Goal: Transaction & Acquisition: Purchase product/service

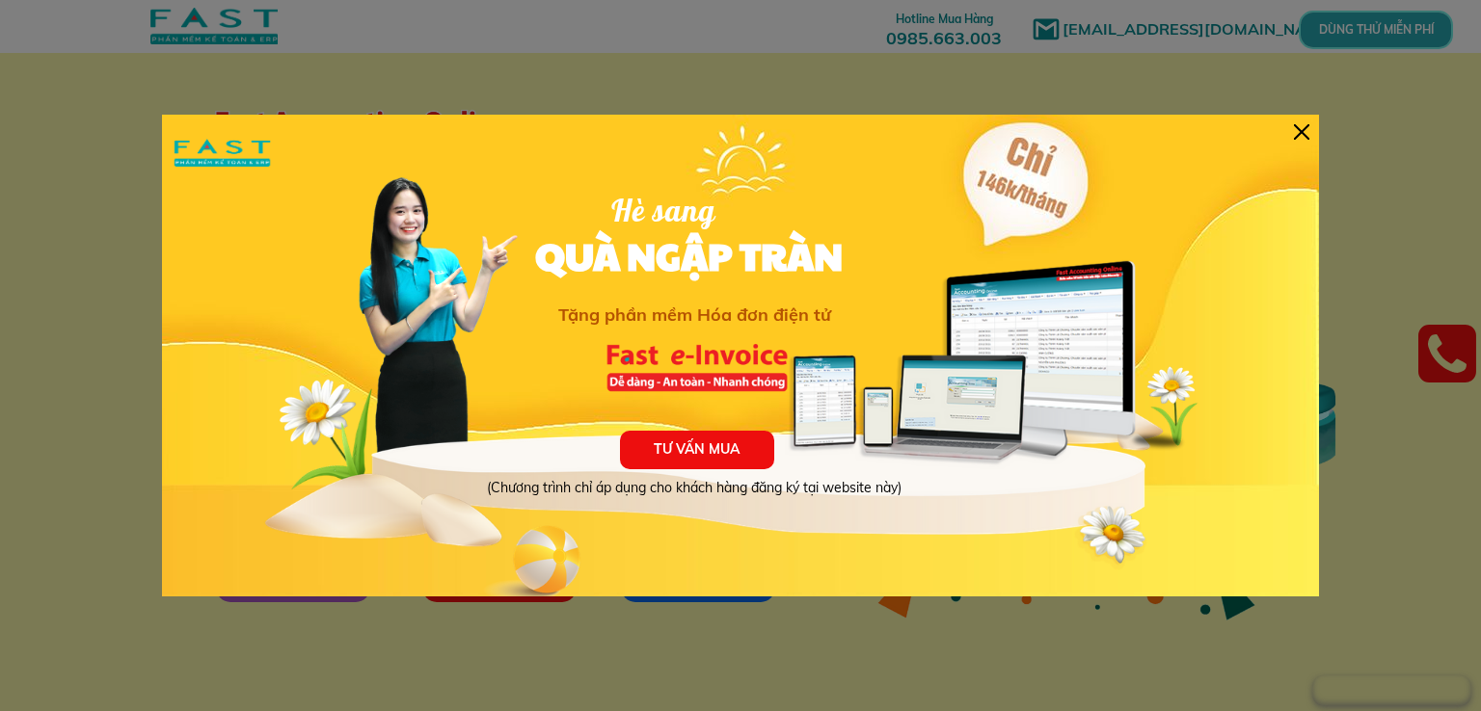
click at [1301, 129] on div at bounding box center [1301, 131] width 15 height 15
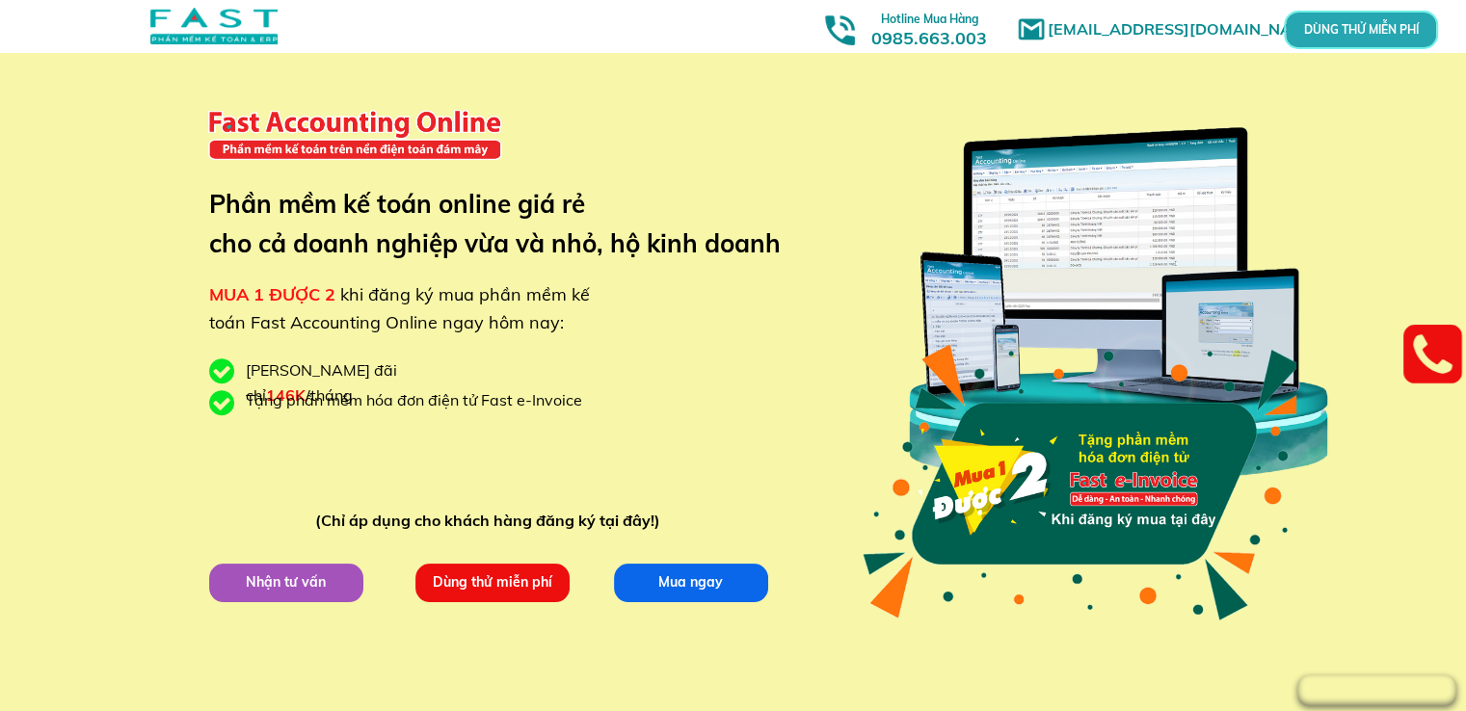
click at [349, 292] on span "khi đăng ký mua phần mềm kế toán Fast Accounting Online ngay hôm nay:" at bounding box center [399, 308] width 381 height 50
click at [306, 386] on span "146K" at bounding box center [286, 395] width 40 height 19
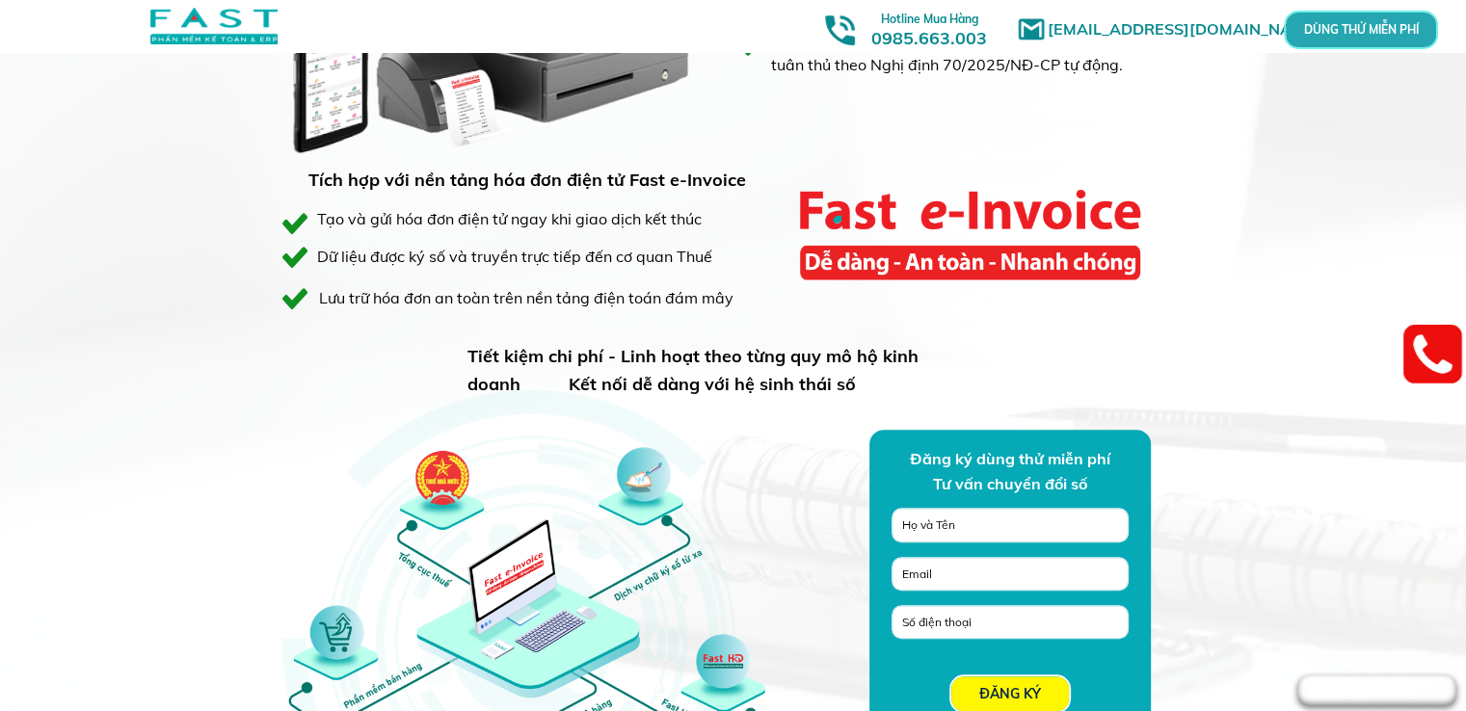
scroll to position [1253, 0]
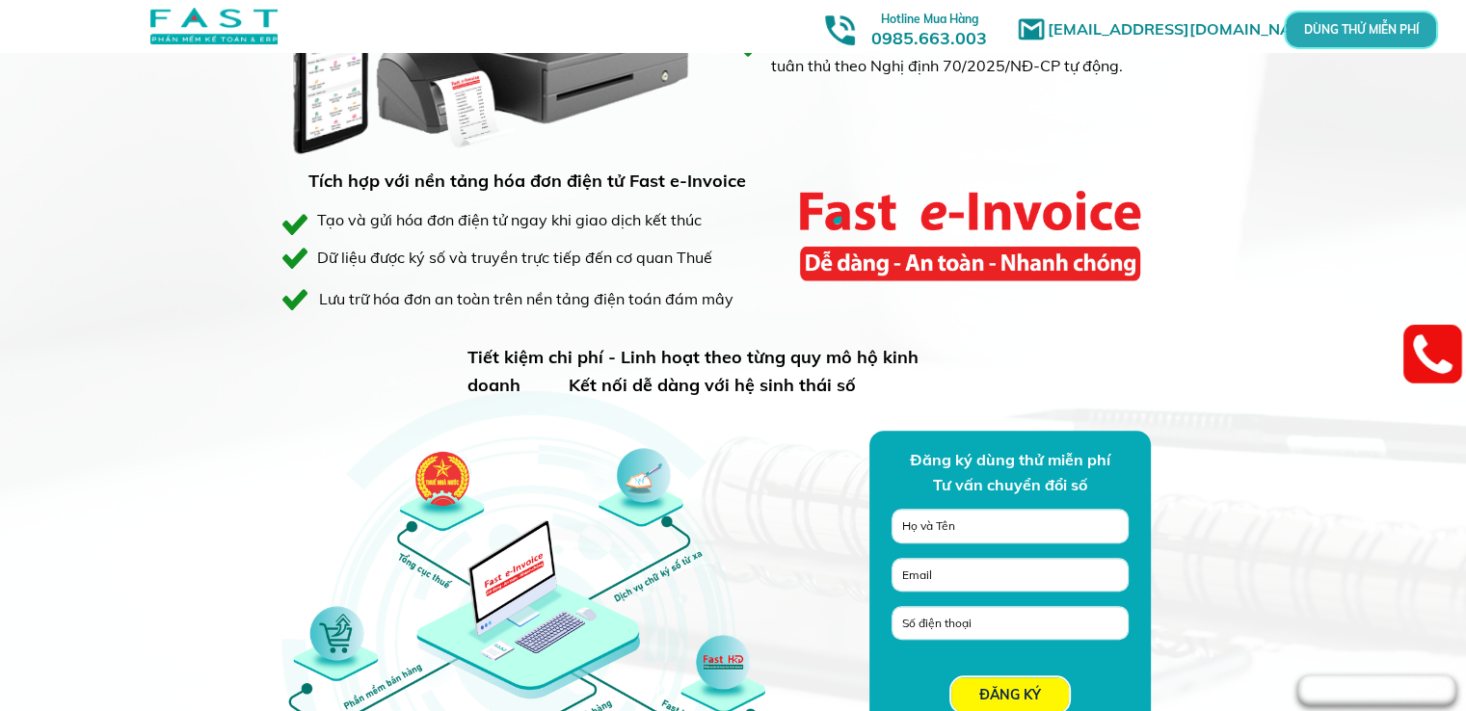
click at [792, 371] on h3 "Tiết kiệm chi phí - Linh hoạt theo từng quy mô hộ kinh doanh" at bounding box center [721, 372] width 507 height 56
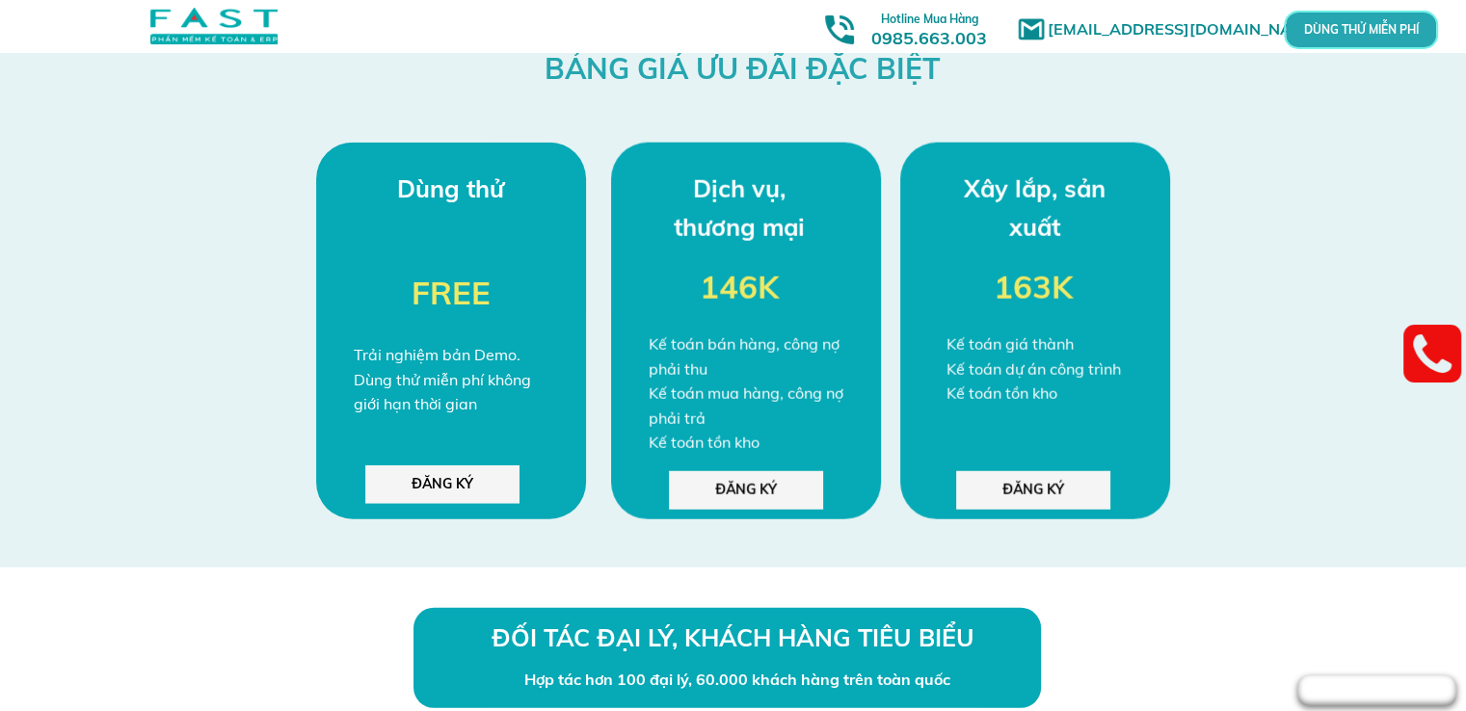
scroll to position [5013, 0]
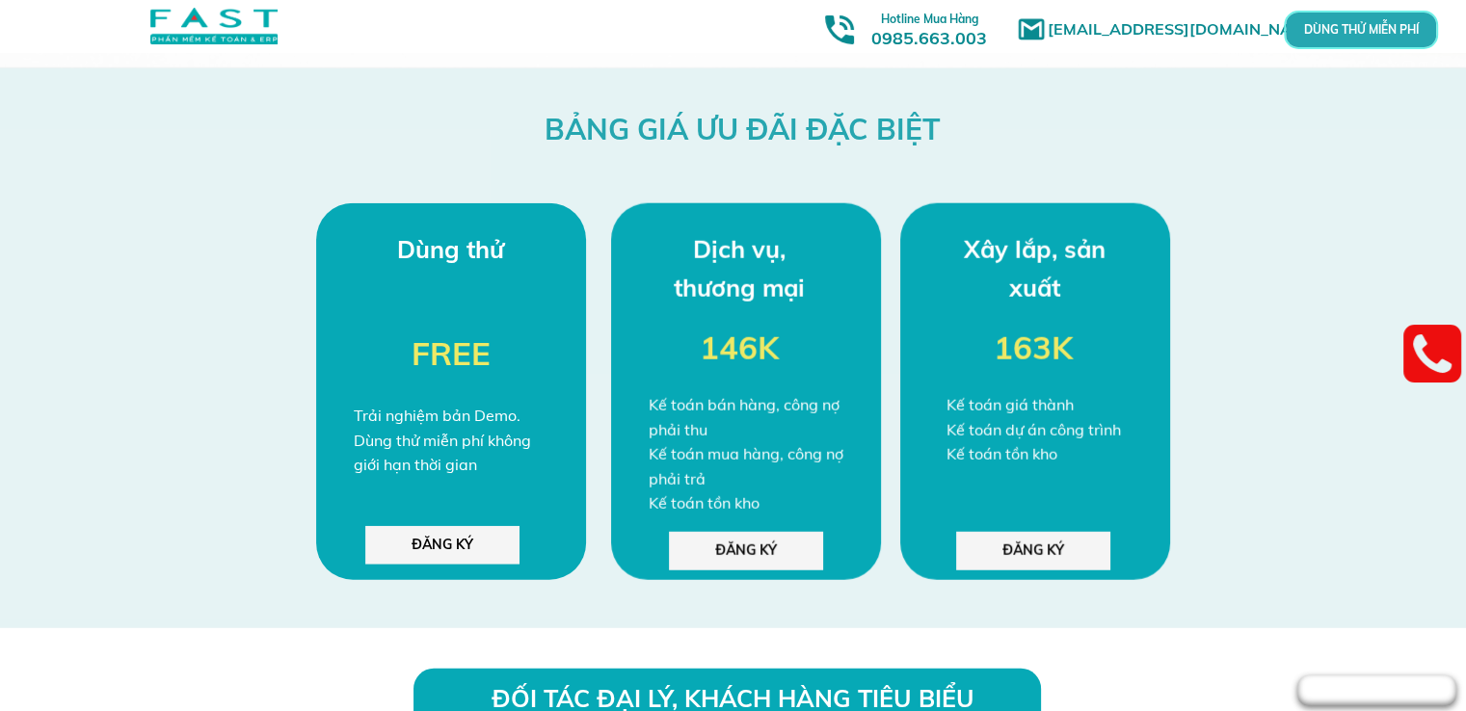
click at [458, 537] on p "ĐĂNG KÝ" at bounding box center [442, 545] width 154 height 39
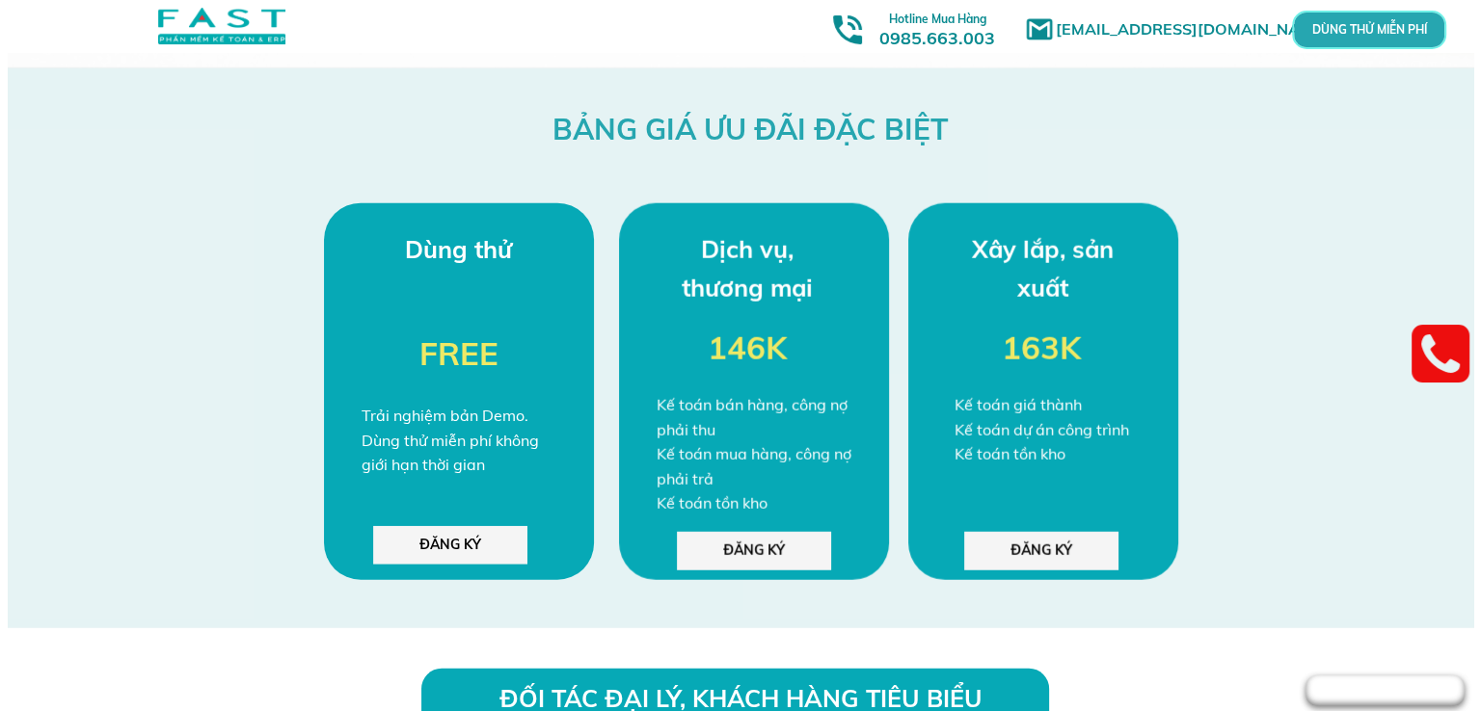
scroll to position [0, 0]
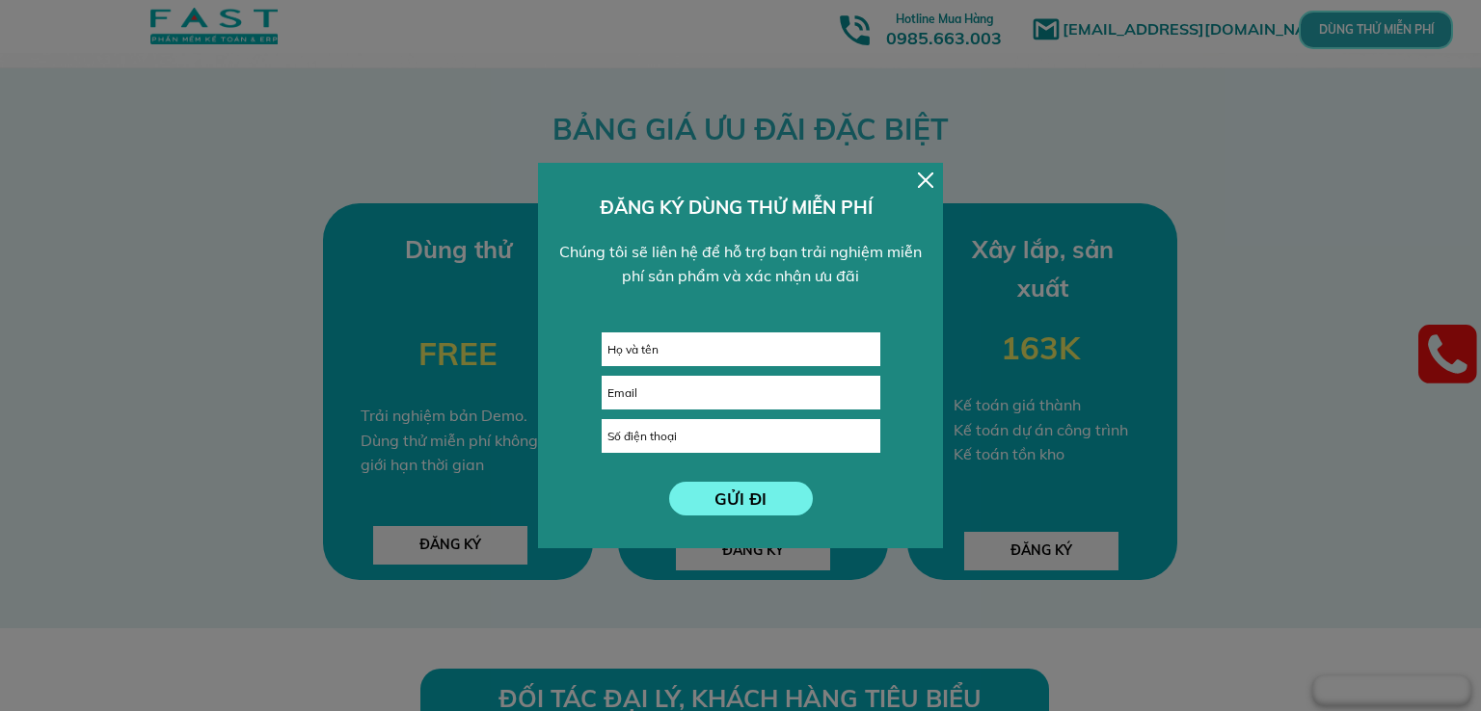
click at [744, 252] on div "Chúng tôi sẽ liên hệ để hỗ trợ bạn trải nghiệm miễn phí sản phẩm và xác nhận ưu…" at bounding box center [740, 264] width 381 height 49
click at [916, 175] on div "GỬI ĐI ĐĂNG KÝ DÙNG THỬ MIỄN PHÍ Chúng tôi sẽ liên hệ để hỗ trợ bạn trải nghiệm…" at bounding box center [740, 356] width 405 height 386
click at [639, 348] on input "text" at bounding box center [741, 350] width 277 height 32
click at [923, 175] on div at bounding box center [925, 180] width 15 height 15
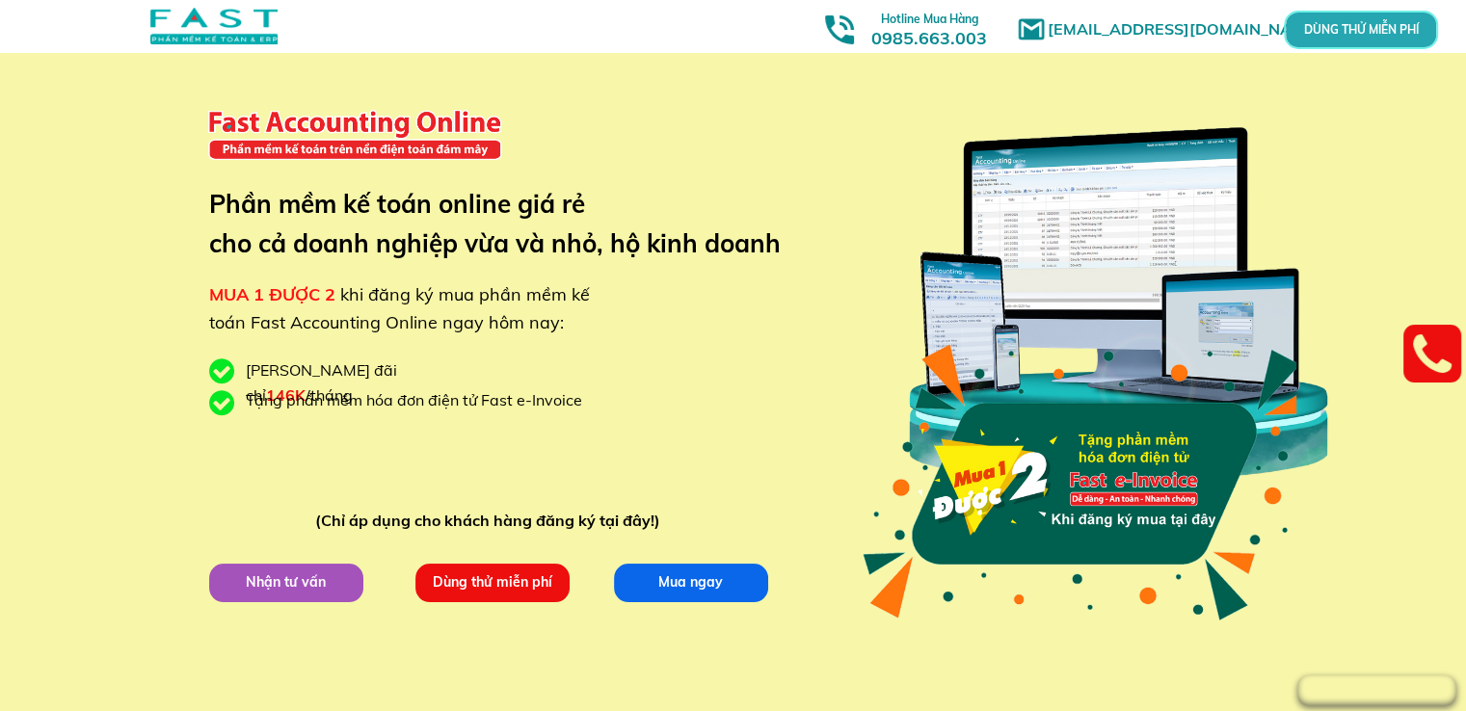
click at [687, 579] on p "Mua ngay" at bounding box center [690, 582] width 154 height 39
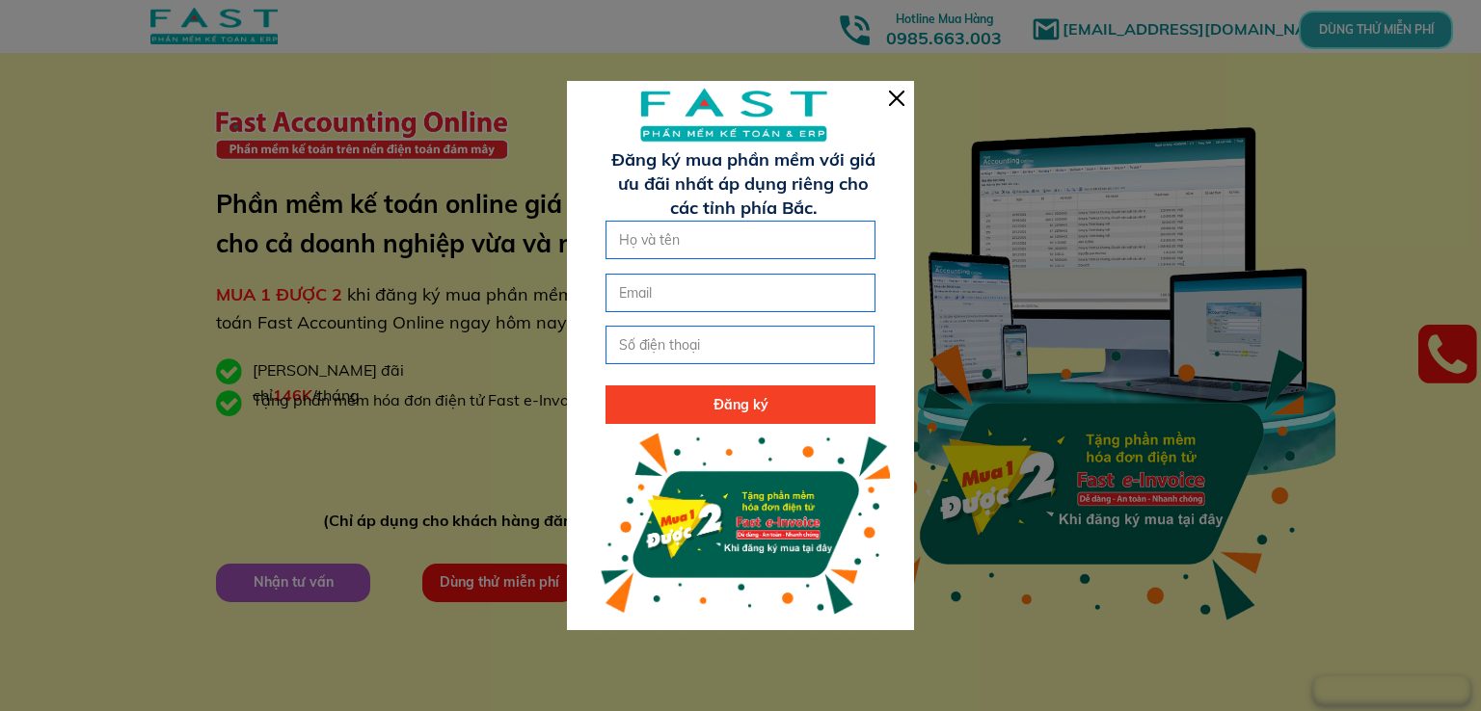
click at [893, 101] on div at bounding box center [896, 98] width 15 height 15
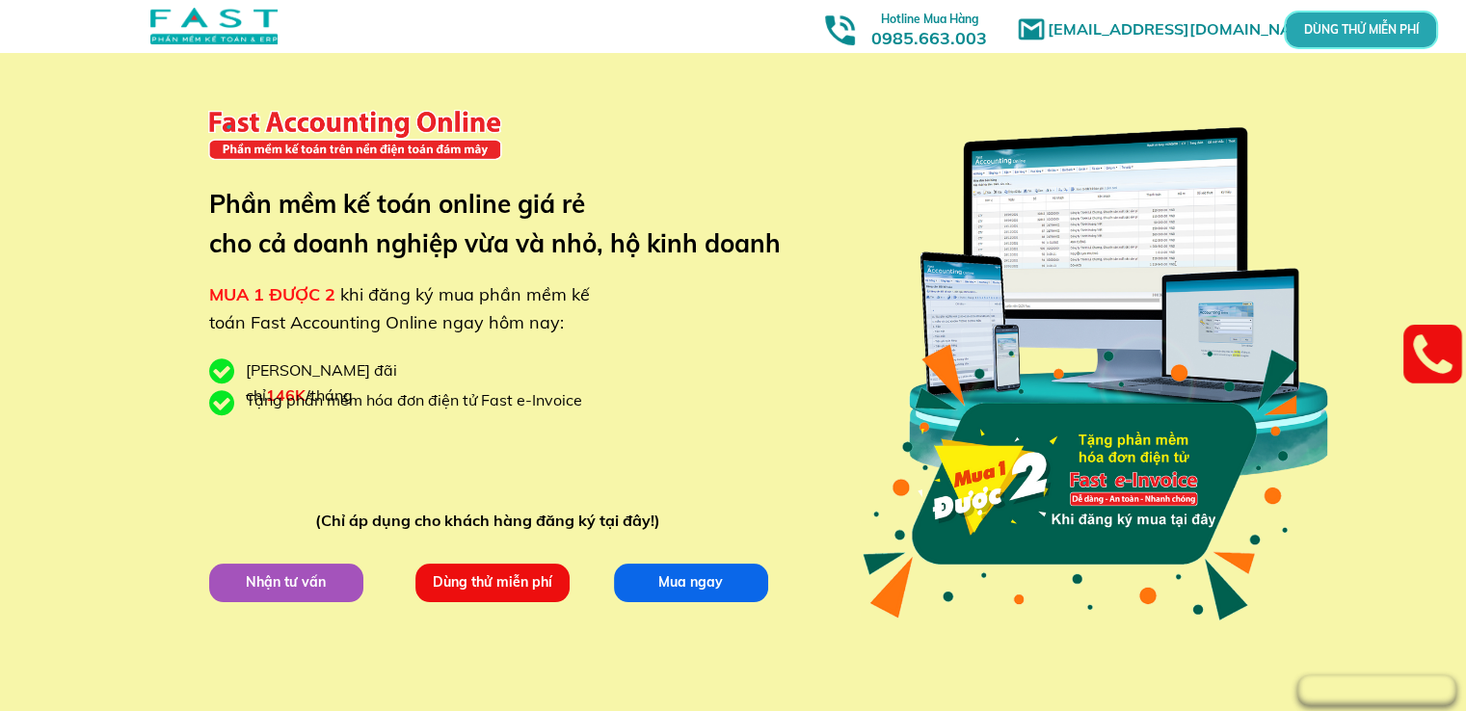
click at [652, 589] on p "Mua ngay" at bounding box center [690, 582] width 154 height 39
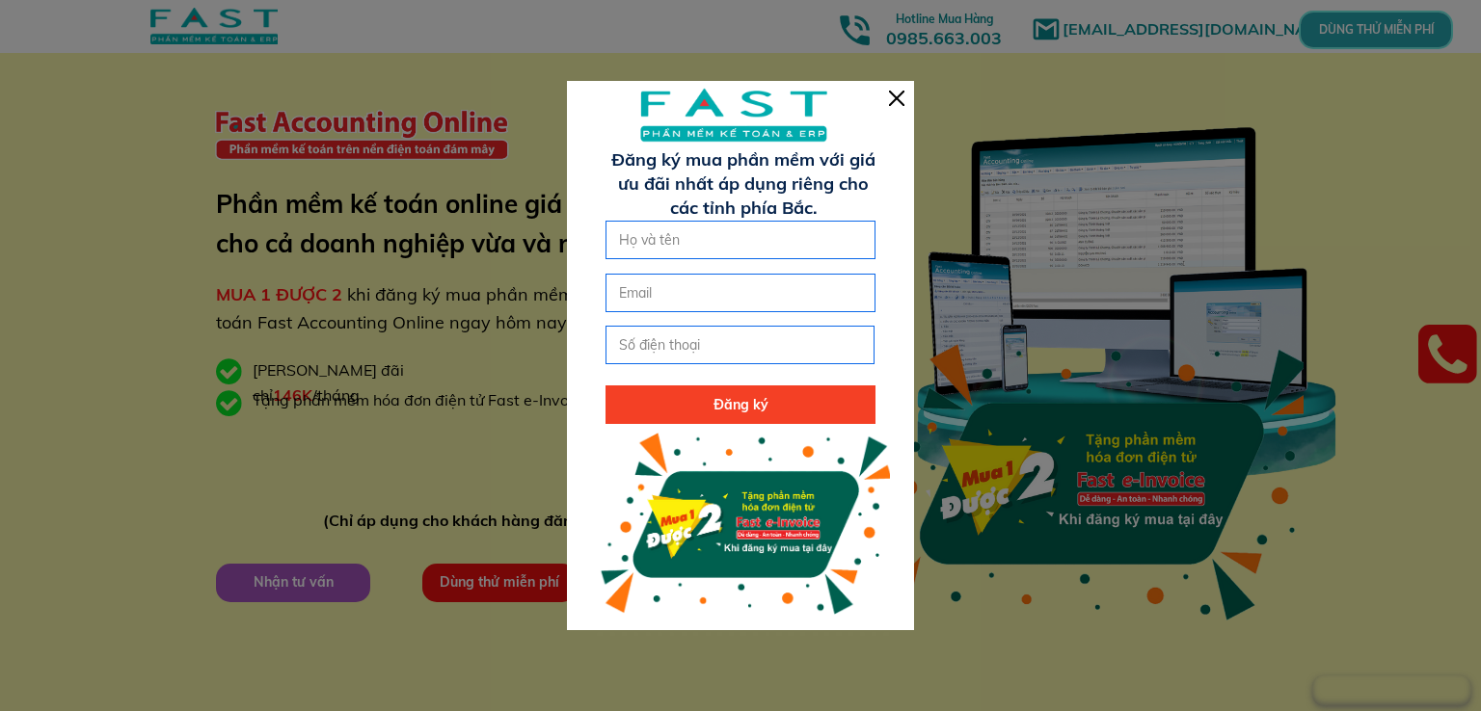
click at [897, 94] on div at bounding box center [896, 98] width 15 height 15
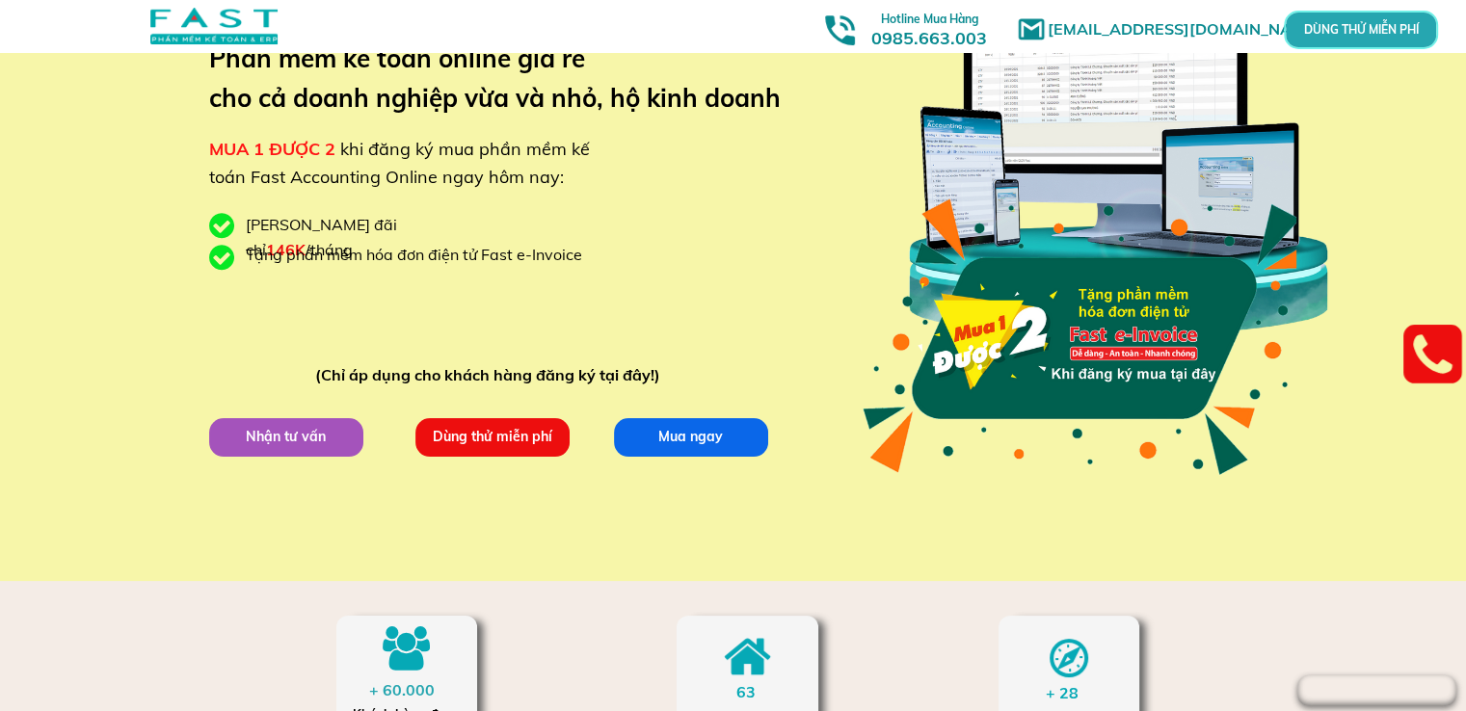
scroll to position [386, 0]
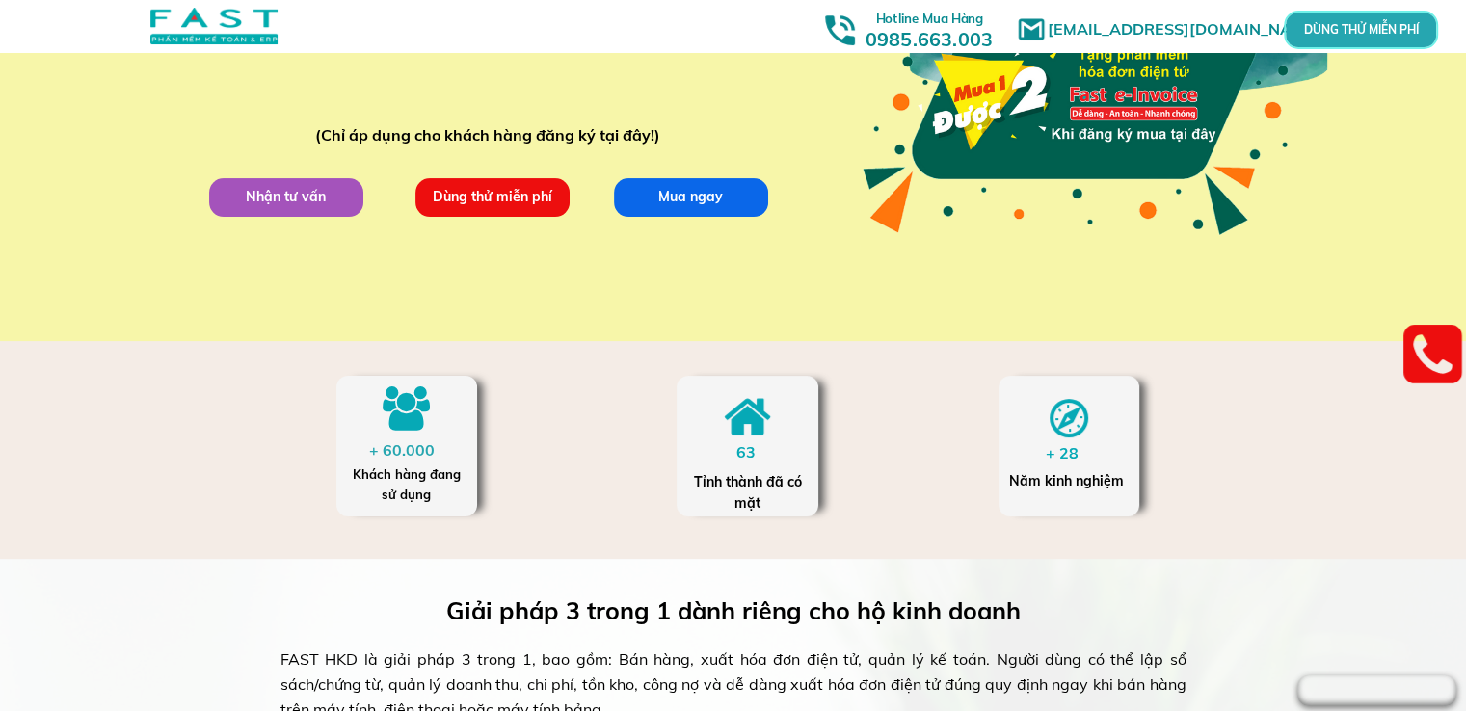
click at [933, 33] on h3 "Hotline Mua Hàng 0985.663.003" at bounding box center [930, 28] width 174 height 46
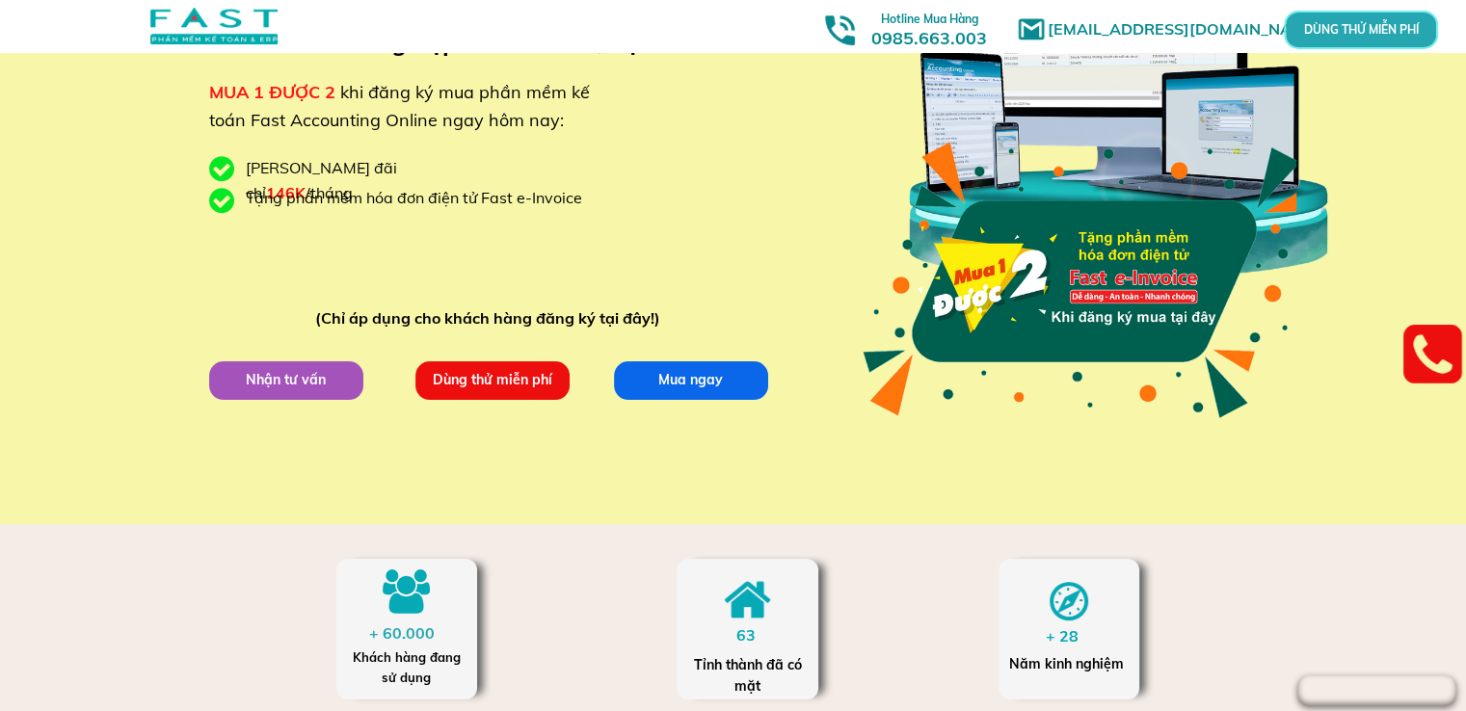
scroll to position [193, 0]
